Goal: Task Accomplishment & Management: Use online tool/utility

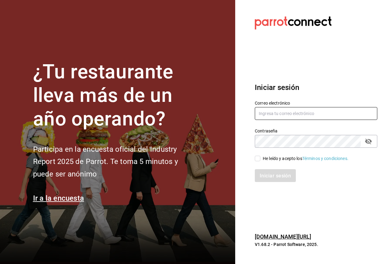
type input "[EMAIL_ADDRESS][DOMAIN_NAME]"
click at [288, 120] on div "Correo electrónico abel090289@gmail.com" at bounding box center [315, 110] width 122 height 20
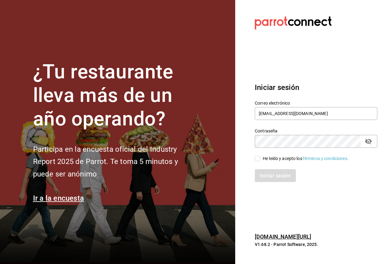
click at [257, 158] on input "He leído y acepto los Términos y condiciones." at bounding box center [257, 159] width 6 height 6
checkbox input "true"
click at [373, 141] on button "campo de contraseña" at bounding box center [368, 141] width 10 height 10
click at [286, 173] on font "Iniciar sesión" at bounding box center [275, 176] width 31 height 6
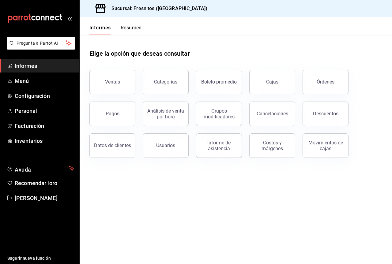
drag, startPoint x: 99, startPoint y: 113, endPoint x: 226, endPoint y: 31, distance: 151.1
click at [222, 32] on div "Informes Resumen Elige la opción que deseas consultar Ventas Categorías Boleto …" at bounding box center [236, 140] width 312 height 247
click at [328, 89] on button "Órdenes" at bounding box center [325, 82] width 46 height 24
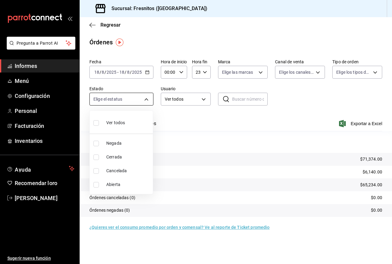
click at [149, 94] on body "Pregunta a Parrot AI Informes Menú Configuración Personal Facturación Inventari…" at bounding box center [196, 132] width 392 height 264
click at [207, 91] on div at bounding box center [196, 132] width 392 height 264
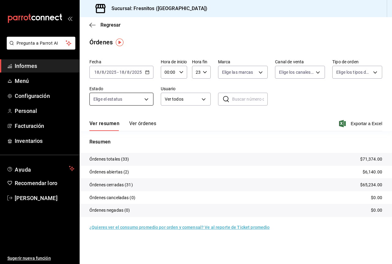
click at [144, 98] on body "Pregunta a Parrot AI Informes Menú Configuración Personal Facturación Inventari…" at bounding box center [196, 132] width 392 height 264
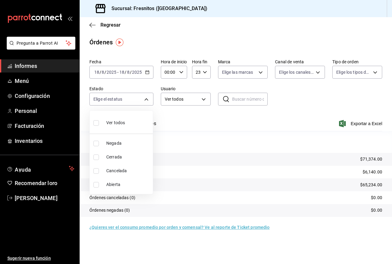
click at [123, 163] on li "Cerrada" at bounding box center [121, 157] width 63 height 14
type input "FINISHED"
checkbox input "true"
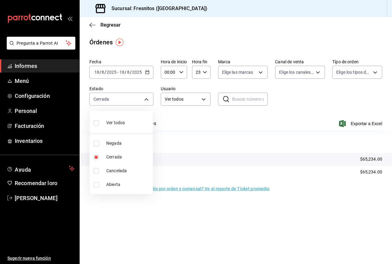
click at [185, 102] on div at bounding box center [196, 132] width 392 height 264
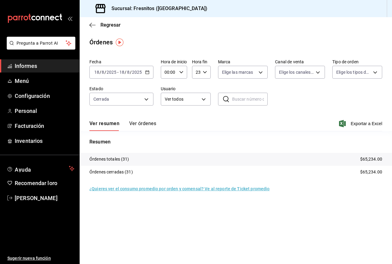
click at [203, 95] on body "Pregunta a Parrot AI Informes Menú Configuración Personal Facturación Inventari…" at bounding box center [196, 132] width 392 height 264
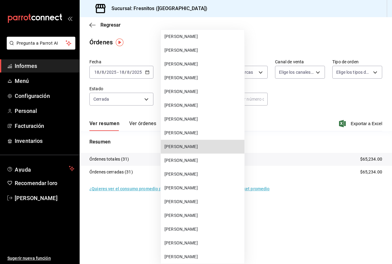
scroll to position [753, 0]
click at [209, 147] on span "[PERSON_NAME]" at bounding box center [202, 146] width 77 height 6
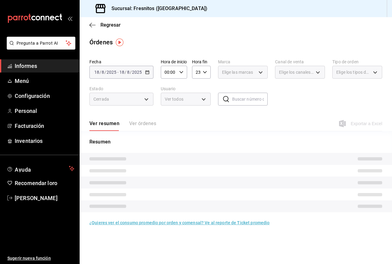
type input "286668f8-deab-43f4-a81d-fbc8982fb9c8"
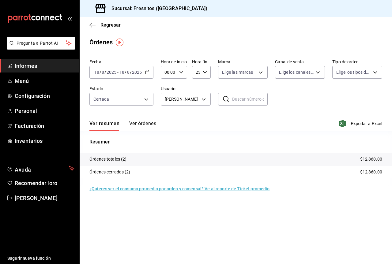
click at [147, 124] on font "Ver órdenes" at bounding box center [142, 124] width 27 height 6
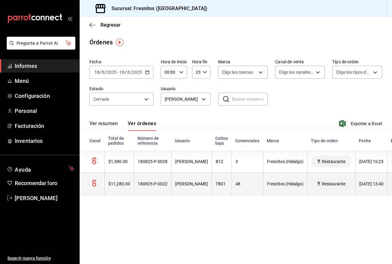
click at [161, 183] on font "180825-P-0022" at bounding box center [153, 183] width 30 height 5
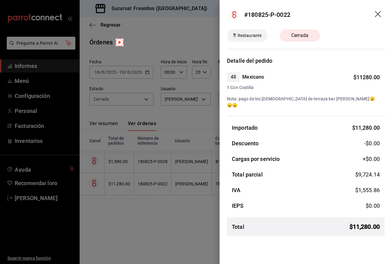
click at [281, 14] on font "#180825-P-0022" at bounding box center [267, 14] width 46 height 7
click at [257, 11] on font "#180825-P-0022" at bounding box center [267, 14] width 46 height 7
drag, startPoint x: 247, startPoint y: 15, endPoint x: 300, endPoint y: 15, distance: 52.3
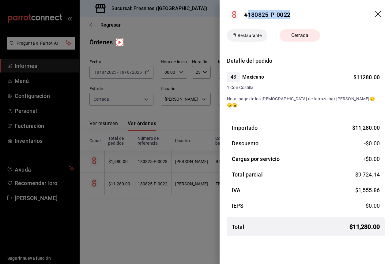
click at [300, 15] on header "#180825-P-0022" at bounding box center [305, 14] width 172 height 29
copy font "180825-P-0022"
click at [379, 15] on icon "arrastrar" at bounding box center [377, 14] width 7 height 7
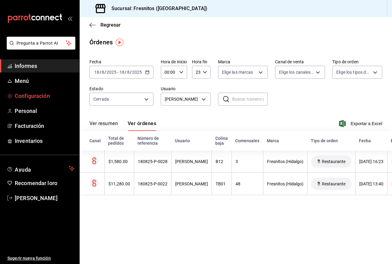
click at [30, 91] on link "Configuración" at bounding box center [39, 95] width 79 height 13
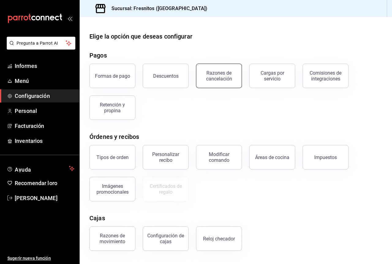
click at [219, 74] on font "Razones de cancelación" at bounding box center [219, 76] width 26 height 12
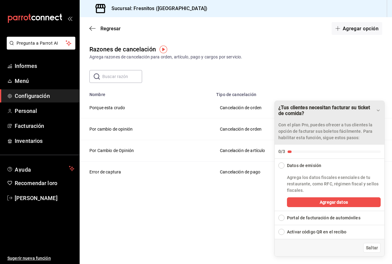
click at [377, 112] on icon "Arrastrar para mover la lista de verificación" at bounding box center [377, 110] width 5 height 5
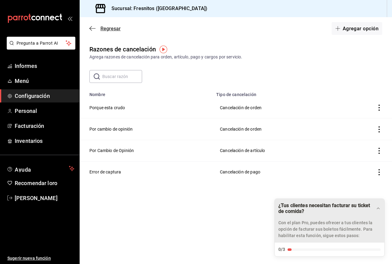
click at [113, 27] on font "Regresar" at bounding box center [110, 29] width 20 height 6
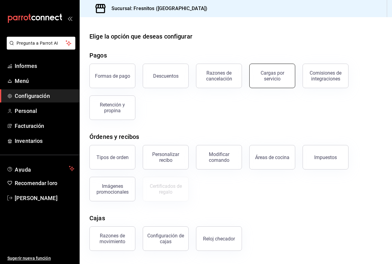
click at [284, 81] on div "Cargas por servicio" at bounding box center [272, 76] width 38 height 12
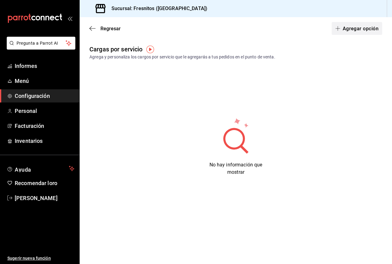
click at [363, 23] on button "Agregar opción" at bounding box center [356, 28] width 50 height 13
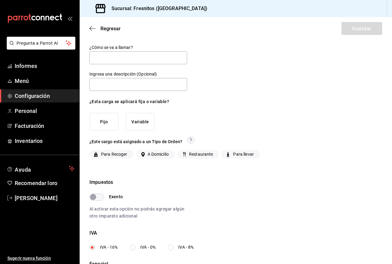
click at [211, 156] on font "Restaurante" at bounding box center [201, 154] width 24 height 5
click at [186, 156] on input "Restaurante" at bounding box center [184, 155] width 6 height 6
checkbox input "true"
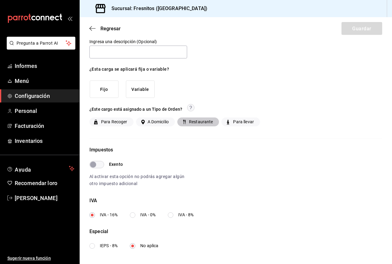
scroll to position [34, 0]
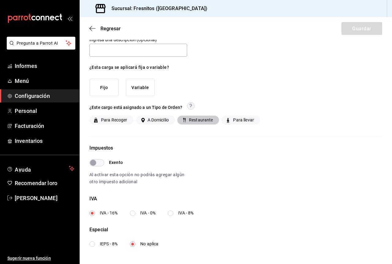
click at [93, 162] on input "Exento" at bounding box center [93, 162] width 22 height 7
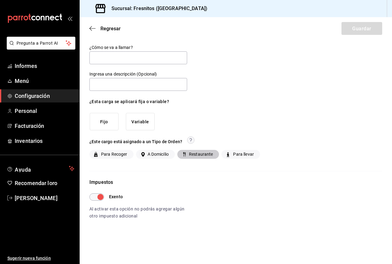
click at [97, 195] on input "Exento" at bounding box center [100, 196] width 22 height 7
checkbox input "false"
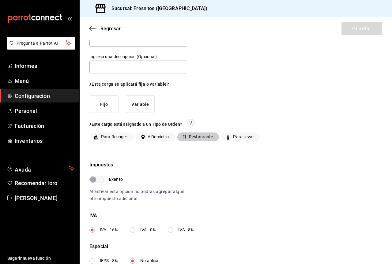
scroll to position [34, 0]
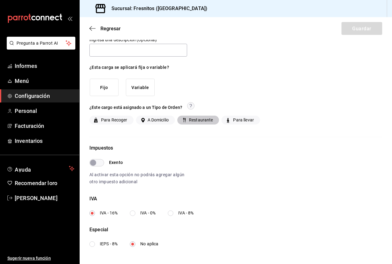
click at [138, 84] on font "Variable" at bounding box center [139, 88] width 17 height 8
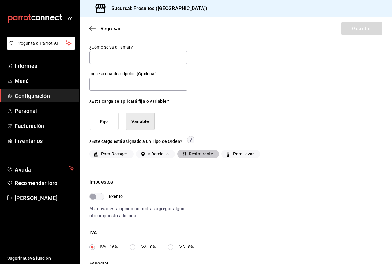
scroll to position [0, 0]
click at [102, 30] on font "Regresar" at bounding box center [110, 29] width 20 height 6
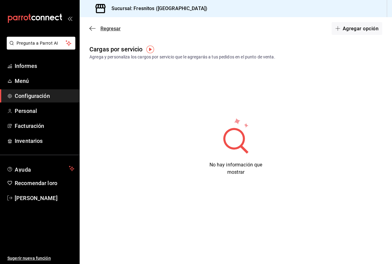
click at [104, 29] on font "Regresar" at bounding box center [110, 29] width 20 height 6
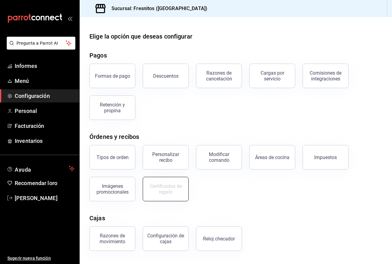
click at [171, 191] on font "Certificados de regalo" at bounding box center [166, 189] width 32 height 12
click at [173, 184] on font "Certificados de regalo" at bounding box center [166, 189] width 32 height 12
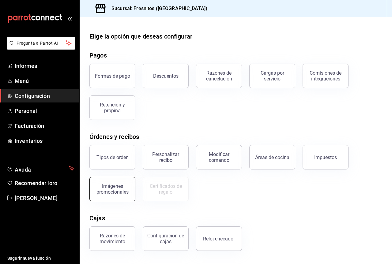
click at [129, 189] on button "Imágenes promocionales" at bounding box center [112, 189] width 46 height 24
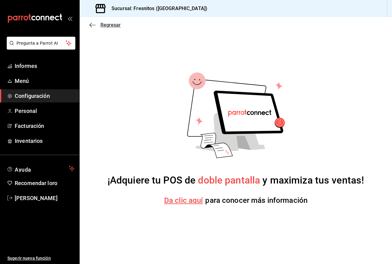
click at [96, 24] on span "Regresar" at bounding box center [104, 25] width 31 height 6
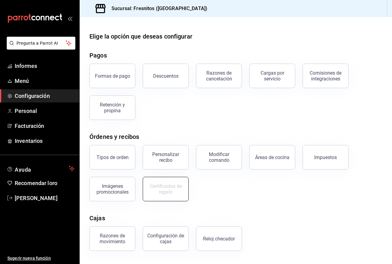
click at [166, 183] on button "Certificados de regalo" at bounding box center [166, 189] width 46 height 24
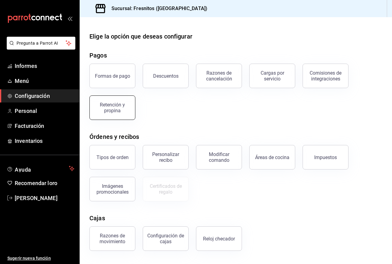
click at [123, 111] on div "Retención y propina" at bounding box center [112, 108] width 38 height 12
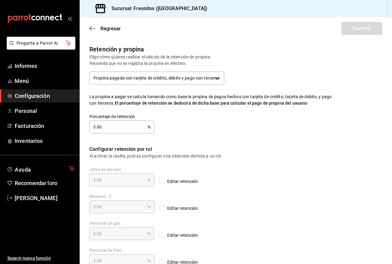
checkbox input "true"
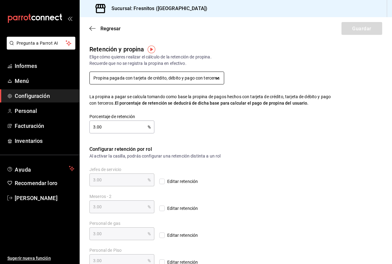
click at [218, 79] on body "Pregunta a Parrot AI Informes Menú Configuración Personal Facturación Inventari…" at bounding box center [196, 132] width 392 height 264
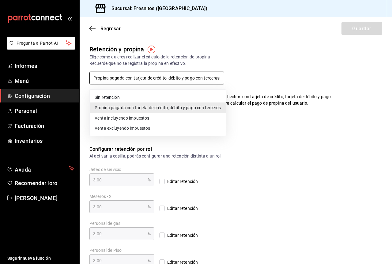
click at [218, 79] on div at bounding box center [196, 132] width 392 height 264
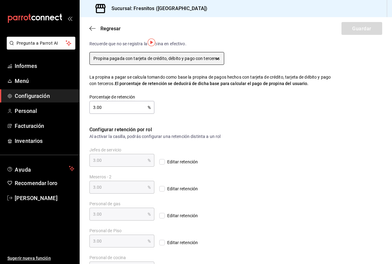
scroll to position [31, 0]
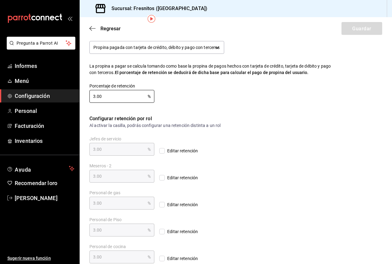
drag, startPoint x: 116, startPoint y: 95, endPoint x: 88, endPoint y: 95, distance: 27.8
click at [88, 95] on div "Porcentaje de retención 3.00 % Porcentaje de retención" at bounding box center [117, 87] width 75 height 29
type input "0.00"
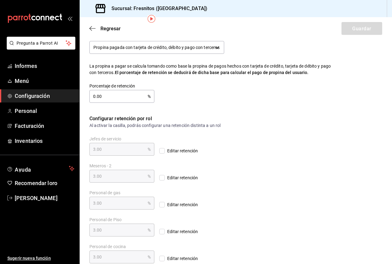
type input "0.00"
type input "05.00"
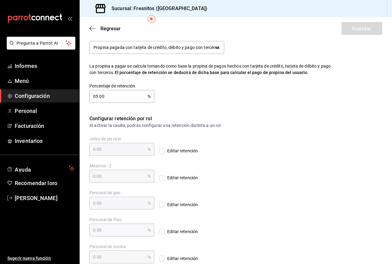
type input "05.00"
type input "0.00"
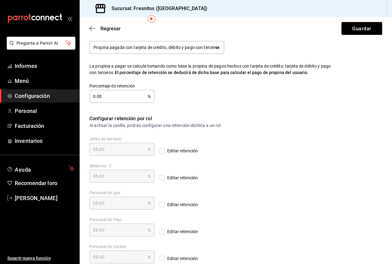
type input "0.00"
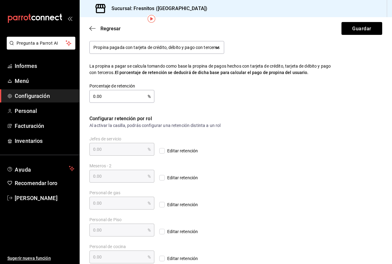
type input "05.00"
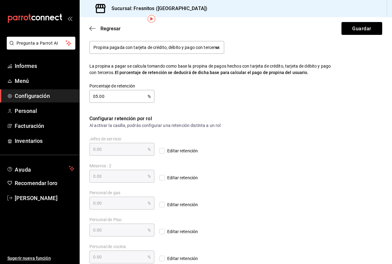
type input "05.00"
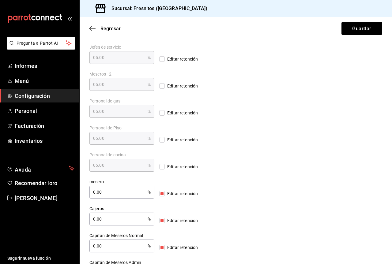
scroll to position [153, 0]
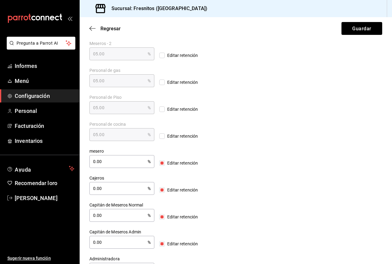
type input "5.00"
drag, startPoint x: 118, startPoint y: 160, endPoint x: 87, endPoint y: 161, distance: 31.5
click at [87, 161] on div "Retención y propina Elige cómo quieres realizar el cálculo de la retención de p…" at bounding box center [236, 84] width 312 height 384
type input "5.00"
click at [186, 153] on div "mesero 5.00 % mesero Editar retención" at bounding box center [235, 158] width 292 height 20
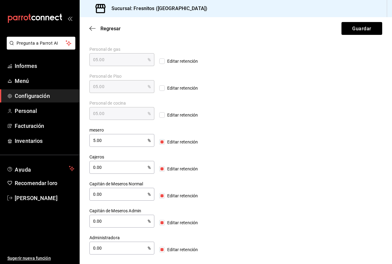
scroll to position [174, 0]
click at [108, 29] on font "Regresar" at bounding box center [110, 29] width 20 height 6
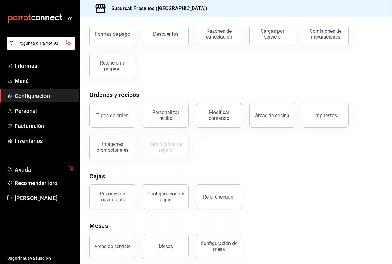
scroll to position [46, 0]
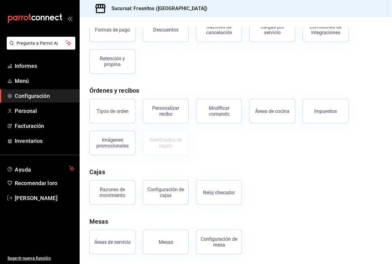
drag, startPoint x: 176, startPoint y: 195, endPoint x: 188, endPoint y: 192, distance: 12.2
click at [175, 195] on div "Configuración de cajas" at bounding box center [166, 193] width 38 height 12
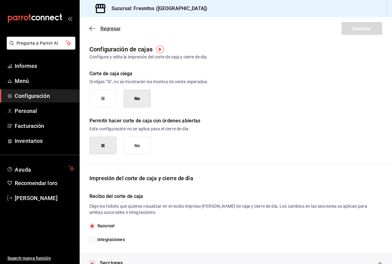
click at [108, 31] on font "Regresar" at bounding box center [110, 29] width 20 height 6
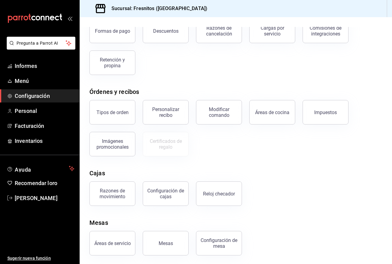
scroll to position [46, 0]
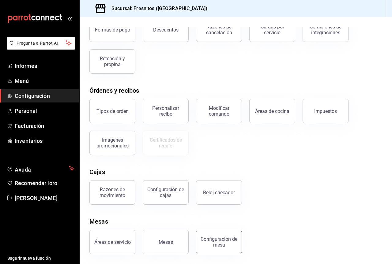
click at [223, 245] on font "Configuración de mesa" at bounding box center [218, 242] width 37 height 12
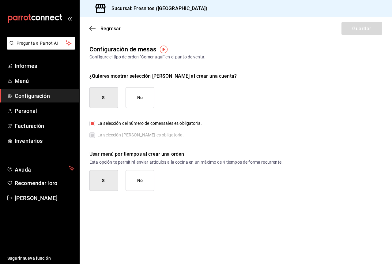
click at [107, 33] on div "Regresar Guardar" at bounding box center [236, 28] width 312 height 23
click at [118, 32] on div "Regresar Guardar" at bounding box center [236, 28] width 312 height 23
click at [112, 27] on font "Regresar" at bounding box center [110, 29] width 20 height 6
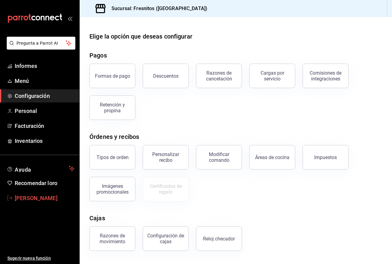
click at [26, 197] on font "[PERSON_NAME]" at bounding box center [36, 198] width 43 height 6
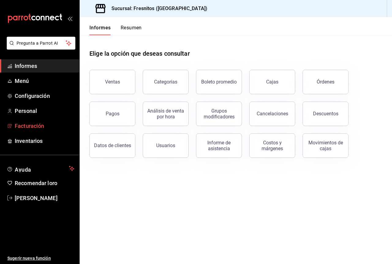
click at [34, 124] on font "Facturación" at bounding box center [29, 126] width 29 height 6
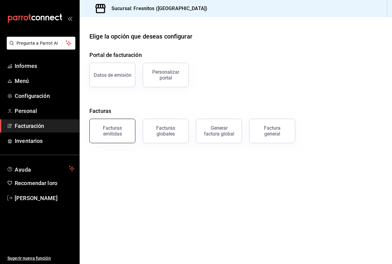
click at [133, 132] on div "Facturas emitidas" at bounding box center [108, 127] width 53 height 32
click at [111, 134] on font "Facturas emitidas" at bounding box center [112, 131] width 19 height 12
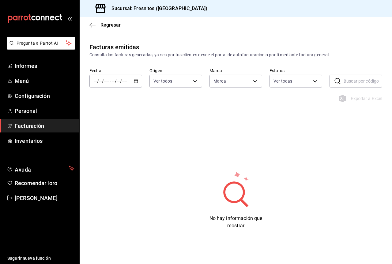
type input "0fbfff8c-341e-4e3b-85d8-6df2e864f0f7"
click at [133, 83] on div "/ / - / /" at bounding box center [115, 81] width 53 height 13
click at [107, 98] on span "Hoy" at bounding box center [116, 99] width 42 height 6
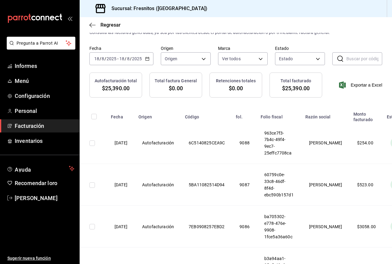
scroll to position [12, 0]
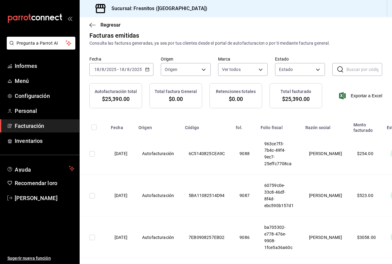
click at [175, 94] on font "Total factura General" at bounding box center [175, 91] width 43 height 5
click at [32, 124] on font "Facturación" at bounding box center [29, 126] width 29 height 6
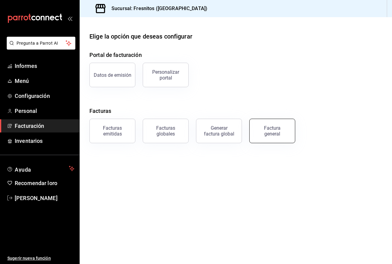
click at [275, 141] on button "Factura general" at bounding box center [272, 131] width 46 height 24
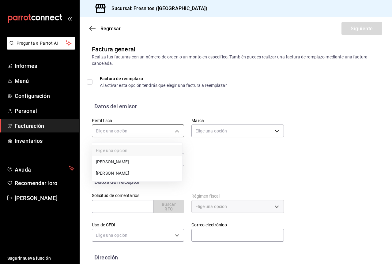
click at [159, 130] on body "Pregunta a Parrot AI Informes Menú Configuración Personal Facturación Inventari…" at bounding box center [196, 132] width 392 height 264
click at [151, 169] on li "Sara Pérez Cruz" at bounding box center [137, 174] width 90 height 12
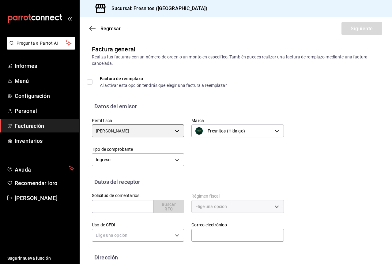
type input "a32527e4-f901-481d-9724-9b6f3a03e7e5"
type input "0fbfff8c-341e-4e3b-85d8-6df2e864f0f7"
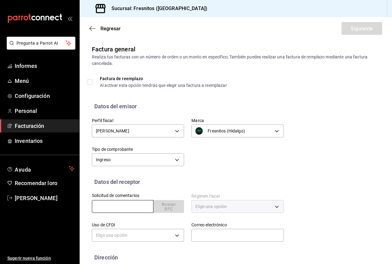
click at [128, 205] on input "text" at bounding box center [122, 206] width 61 height 13
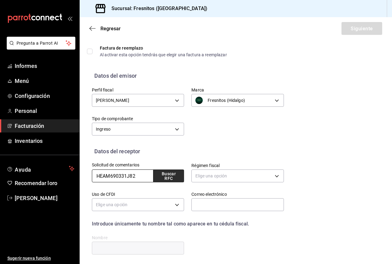
type input "HEAM690331J82"
click at [168, 179] on font "Buscar RFC" at bounding box center [169, 175] width 14 height 9
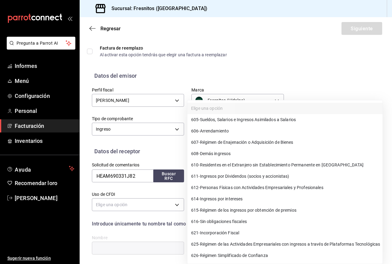
click at [252, 178] on body "Pregunta a Parrot AI Informes Menú Configuración Personal Facturación Inventari…" at bounding box center [196, 132] width 392 height 264
click at [271, 255] on li "626 - Régimen Simplificado de Confianza" at bounding box center [284, 255] width 195 height 11
type input "626"
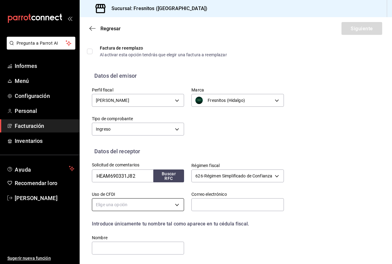
click at [138, 205] on body "Pregunta a Parrot AI Informes Menú Configuración Personal Facturación Inventari…" at bounding box center [196, 132] width 392 height 264
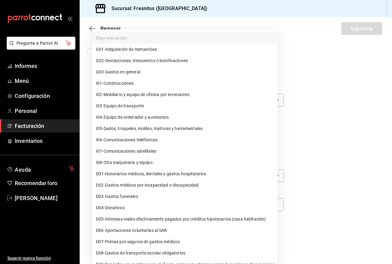
click at [184, 74] on li "G03 - Gastos en general" at bounding box center [184, 71] width 185 height 11
type input "G03"
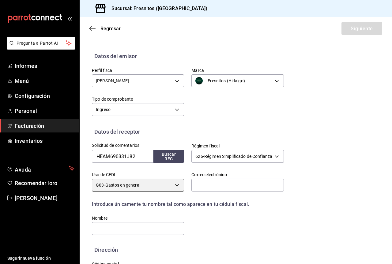
scroll to position [61, 0]
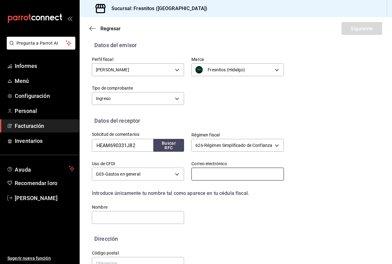
click at [225, 175] on input "text" at bounding box center [237, 174] width 92 height 13
type input "angelessonrien_jafra.mari@hotmail.com"
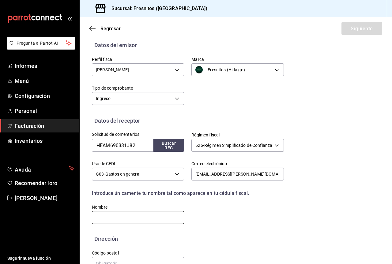
click at [120, 214] on input "text" at bounding box center [138, 217] width 92 height 13
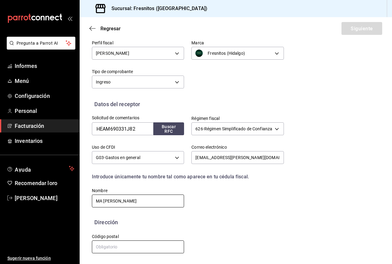
type input "MA FELIX HERNANDEZ ALVAEZ"
click at [121, 243] on input "text" at bounding box center [138, 246] width 92 height 13
type input "42981"
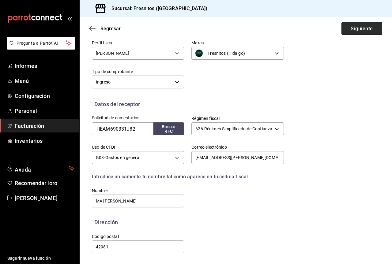
click at [356, 25] on button "Siguiente" at bounding box center [361, 28] width 41 height 13
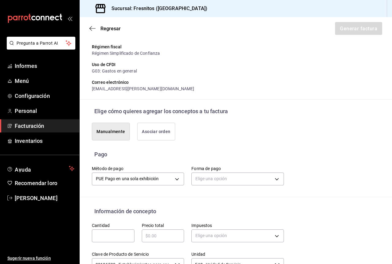
click at [149, 134] on font "Asociar orden" at bounding box center [156, 131] width 28 height 5
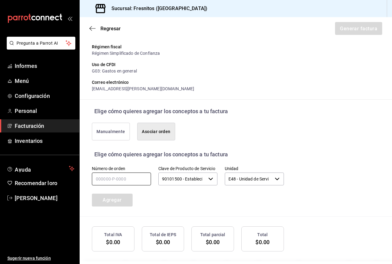
click at [122, 185] on input "text" at bounding box center [121, 179] width 59 height 13
paste input "180825-P-0022"
type input "180825-P-0022"
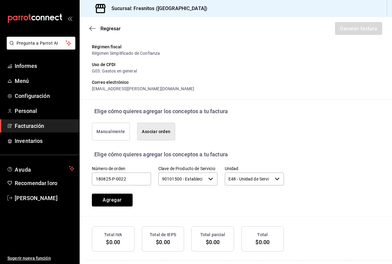
drag, startPoint x: 114, startPoint y: 209, endPoint x: 205, endPoint y: 209, distance: 90.2
click at [205, 206] on div "Número de orden 180825-P-0022 Clave de Producto de Servicio 90101500 - Establec…" at bounding box center [180, 178] width 206 height 55
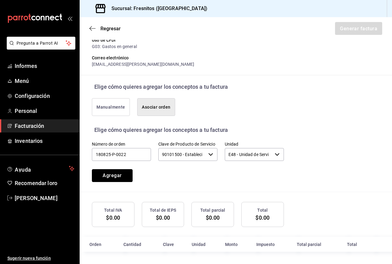
scroll to position [109, 0]
drag, startPoint x: 130, startPoint y: 154, endPoint x: 85, endPoint y: 152, distance: 45.0
click at [86, 153] on div "Número de orden 180825-P-0022" at bounding box center [117, 148] width 66 height 28
click at [126, 100] on button "Manualmente" at bounding box center [111, 107] width 38 height 18
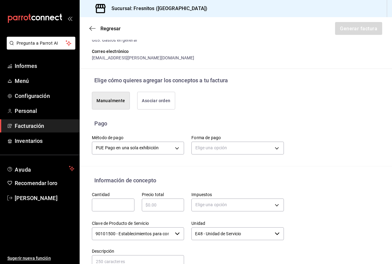
click at [121, 208] on input "text" at bounding box center [113, 204] width 43 height 7
type input "1"
click at [169, 209] on input "text" at bounding box center [163, 204] width 43 height 7
type input "$4770"
click at [214, 208] on body "Pregunta a Parrot AI Informes Menú Configuración Personal Facturación Inventari…" at bounding box center [196, 132] width 392 height 264
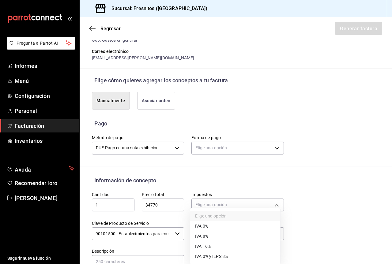
click at [214, 245] on li "IVA 16%" at bounding box center [235, 246] width 90 height 10
type input "IVA_16"
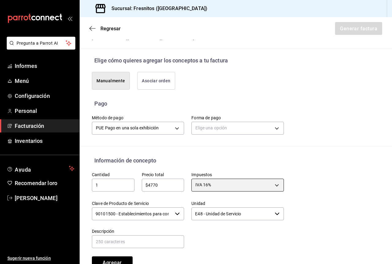
scroll to position [139, 0]
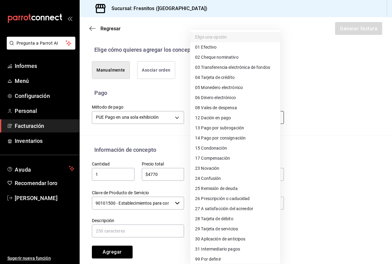
click at [251, 123] on body "Pregunta a Parrot AI Informes Menú Configuración Personal Facturación Inventari…" at bounding box center [196, 132] width 392 height 264
click at [241, 76] on li "04 Tarjeta de crédito" at bounding box center [235, 78] width 90 height 10
type input "04"
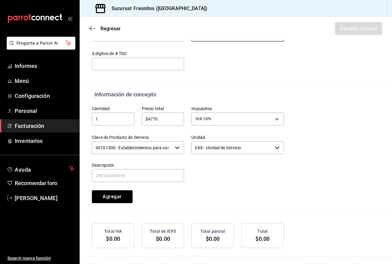
scroll to position [231, 0]
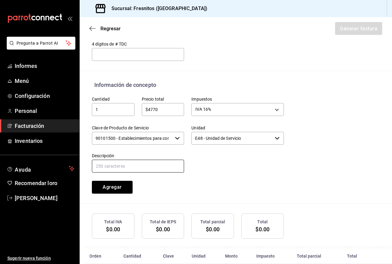
click at [144, 173] on input "text" at bounding box center [138, 166] width 92 height 13
type input "c"
type input "CONSUMO DE ALIMENTOS"
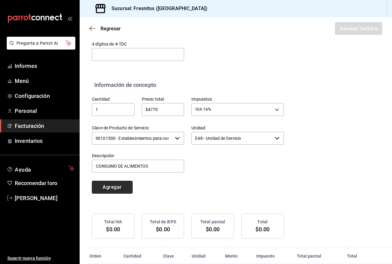
click at [121, 189] on button "Agregar" at bounding box center [112, 187] width 41 height 13
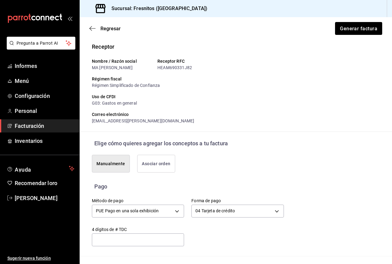
scroll to position [20, 0]
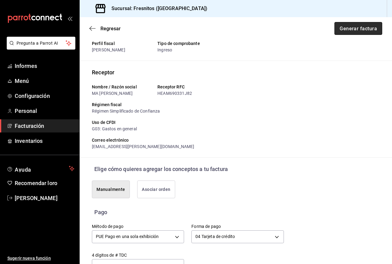
click at [353, 33] on button "Generar factura" at bounding box center [358, 28] width 48 height 13
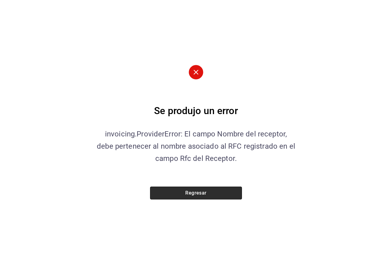
click at [209, 193] on button "Regresar" at bounding box center [196, 193] width 92 height 13
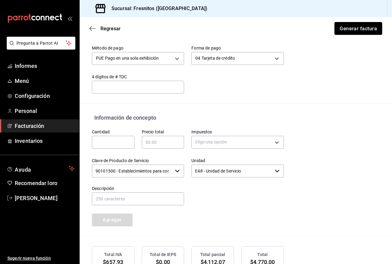
scroll to position [173, 0]
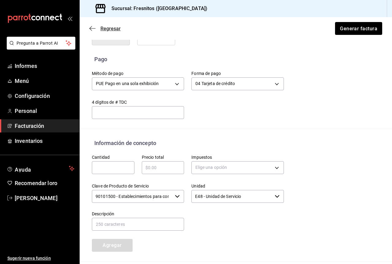
click at [91, 30] on icon "button" at bounding box center [90, 28] width 2 height 5
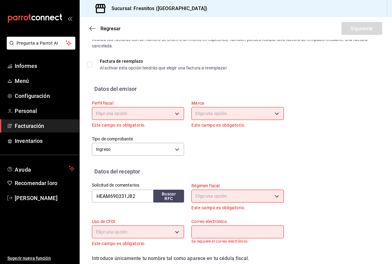
scroll to position [0, 0]
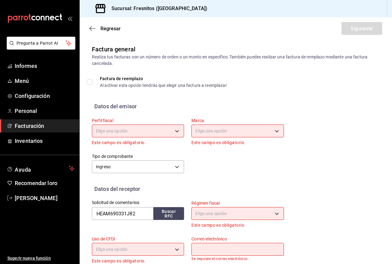
click at [89, 30] on div "Regresar Siguiente" at bounding box center [236, 28] width 312 height 23
click at [91, 29] on icon "button" at bounding box center [92, 29] width 6 height 6
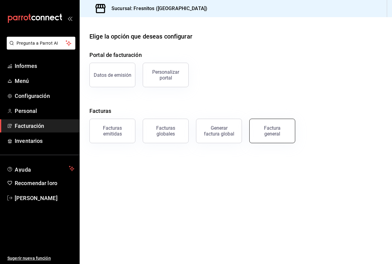
click at [273, 127] on font "Factura general" at bounding box center [272, 131] width 17 height 12
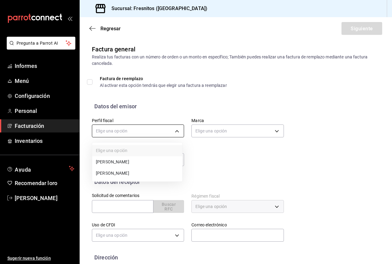
click at [146, 129] on body "Pregunta a Parrot AI Informes Menú Configuración Personal Facturación Inventari…" at bounding box center [196, 132] width 392 height 264
click at [121, 173] on font "Sara Pérez Cruz" at bounding box center [112, 173] width 33 height 5
type input "a32527e4-f901-481d-9724-9b6f3a03e7e5"
type input "0fbfff8c-341e-4e3b-85d8-6df2e864f0f7"
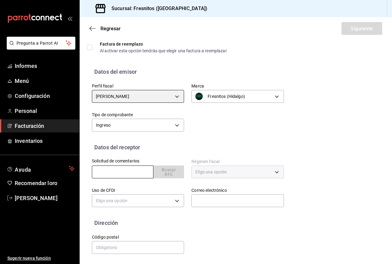
scroll to position [35, 0]
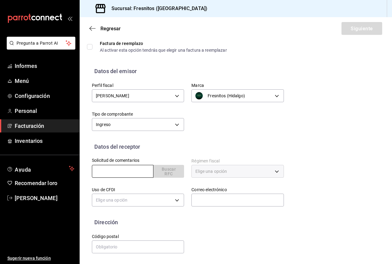
click at [128, 173] on input "text" at bounding box center [122, 171] width 61 height 13
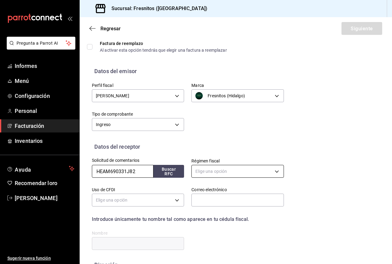
type input "HEAM690331J82"
click at [236, 174] on body "Pregunta a Parrot AI Informes Menú Configuración Personal Facturación Inventari…" at bounding box center [196, 132] width 392 height 264
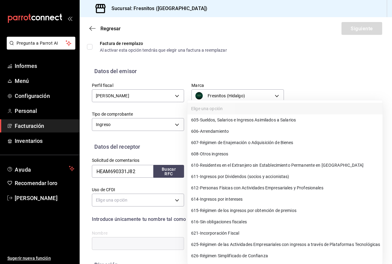
click at [240, 256] on font "Régimen Simplificado de Confianza" at bounding box center [234, 255] width 68 height 5
type input "626"
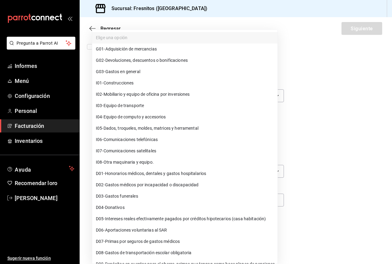
click at [128, 197] on body "Pregunta a Parrot AI Informes Menú Configuración Personal Facturación Inventari…" at bounding box center [196, 132] width 392 height 264
click at [141, 68] on li "G03 - Gastos en general" at bounding box center [184, 71] width 185 height 11
type input "G03"
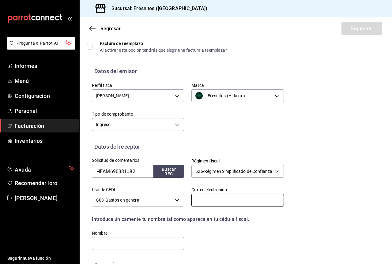
click at [220, 200] on input "text" at bounding box center [237, 200] width 92 height 13
type input "angelessonrien_jafra.mari@hotmail.com"
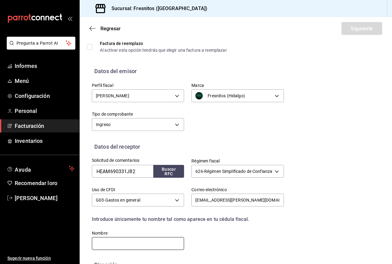
click at [157, 245] on input "text" at bounding box center [138, 243] width 92 height 13
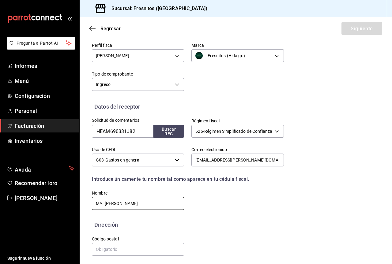
scroll to position [78, 0]
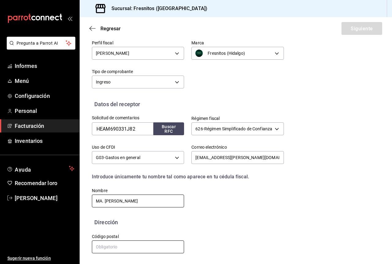
type input "MA. FELIX HERNANDEZ ALVAREZ"
click at [147, 245] on input "text" at bounding box center [138, 246] width 92 height 13
type input "42981"
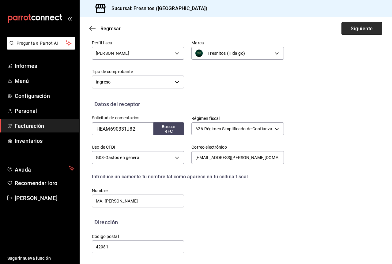
click at [366, 28] on font "Siguiente" at bounding box center [361, 28] width 22 height 6
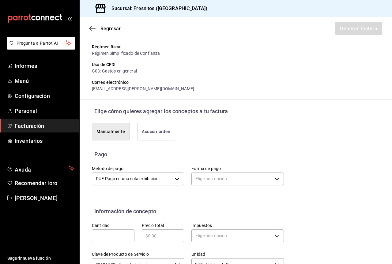
scroll to position [169, 0]
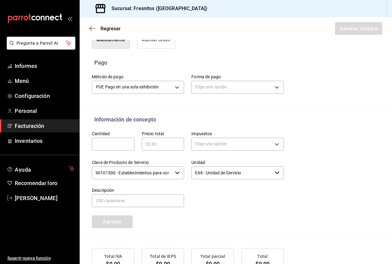
click at [247, 95] on div "Elige una opción" at bounding box center [237, 86] width 92 height 16
click at [249, 96] on body "Pregunta a Parrot AI Informes Menú Configuración Personal Facturación Inventari…" at bounding box center [196, 132] width 392 height 264
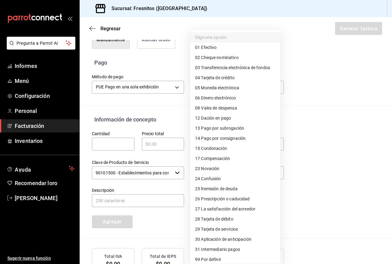
click at [253, 81] on li "04 Tarjeta de crédito" at bounding box center [235, 78] width 90 height 10
type input "04"
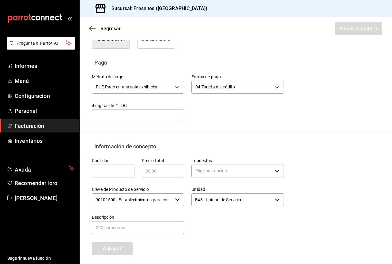
click at [123, 177] on div "​" at bounding box center [113, 171] width 43 height 13
type input "1"
click at [176, 177] on div "​" at bounding box center [163, 171] width 43 height 13
type input "$4770"
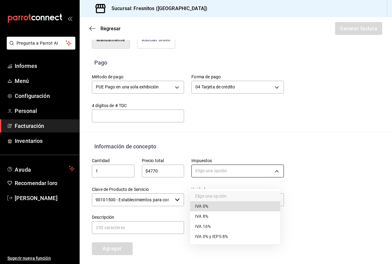
click at [238, 173] on body "Pregunta a Parrot AI Informes Menú Configuración Personal Facturación Inventari…" at bounding box center [196, 132] width 392 height 264
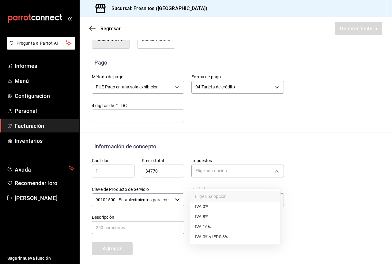
click at [204, 227] on font "IVA 16%" at bounding box center [203, 226] width 16 height 5
type input "IVA_16"
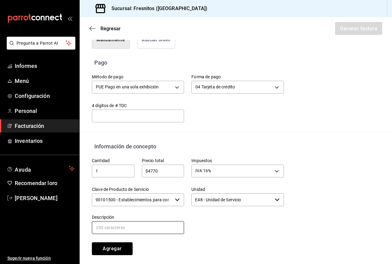
click at [126, 234] on input "text" at bounding box center [138, 227] width 92 height 13
type input "CONSUMO DE ALIMENTOS"
drag, startPoint x: 110, startPoint y: 253, endPoint x: 152, endPoint y: 241, distance: 44.0
click at [110, 251] on font "Agregar" at bounding box center [111, 249] width 19 height 6
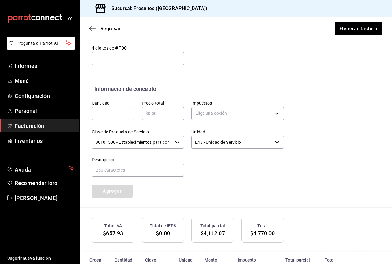
scroll to position [265, 0]
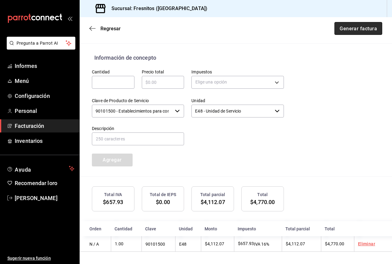
drag, startPoint x: 338, startPoint y: 28, endPoint x: 334, endPoint y: 29, distance: 4.0
click at [339, 28] on font "Generar factura" at bounding box center [357, 28] width 37 height 6
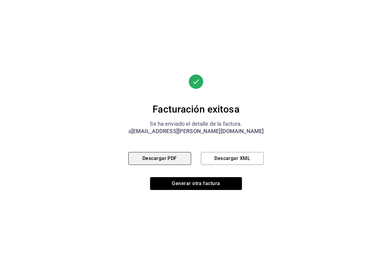
click at [181, 157] on button "Descargar PDF" at bounding box center [159, 158] width 63 height 13
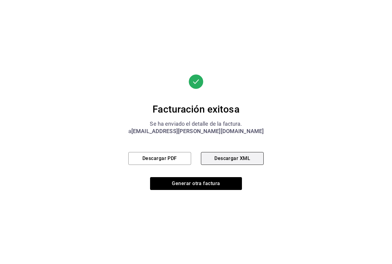
click at [222, 158] on font "Descargar XML" at bounding box center [232, 158] width 36 height 6
